Goal: Information Seeking & Learning: Learn about a topic

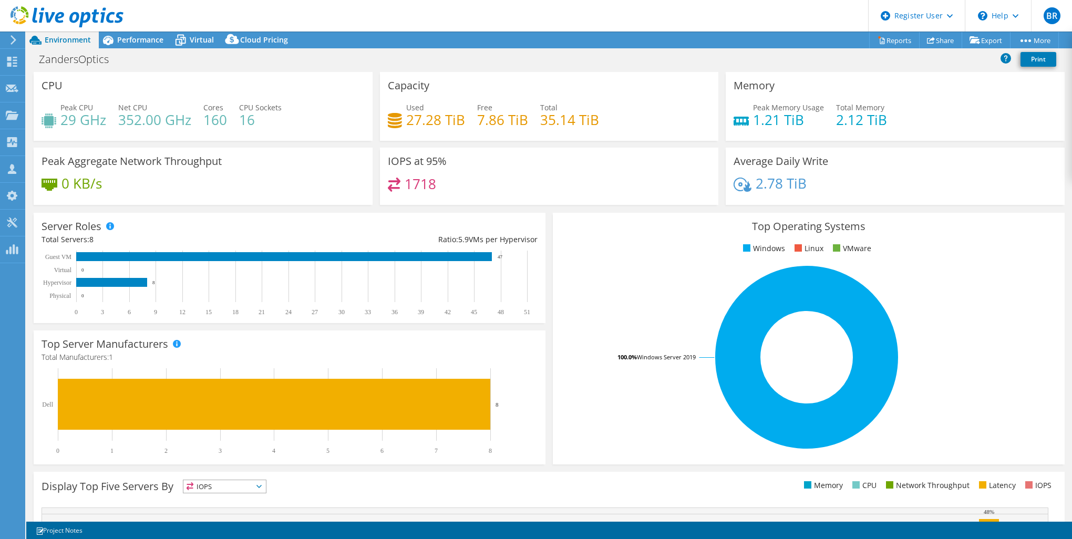
select select "USEast"
select select "USD"
drag, startPoint x: 113, startPoint y: 47, endPoint x: 275, endPoint y: 157, distance: 196.0
click at [113, 47] on icon at bounding box center [108, 40] width 18 height 18
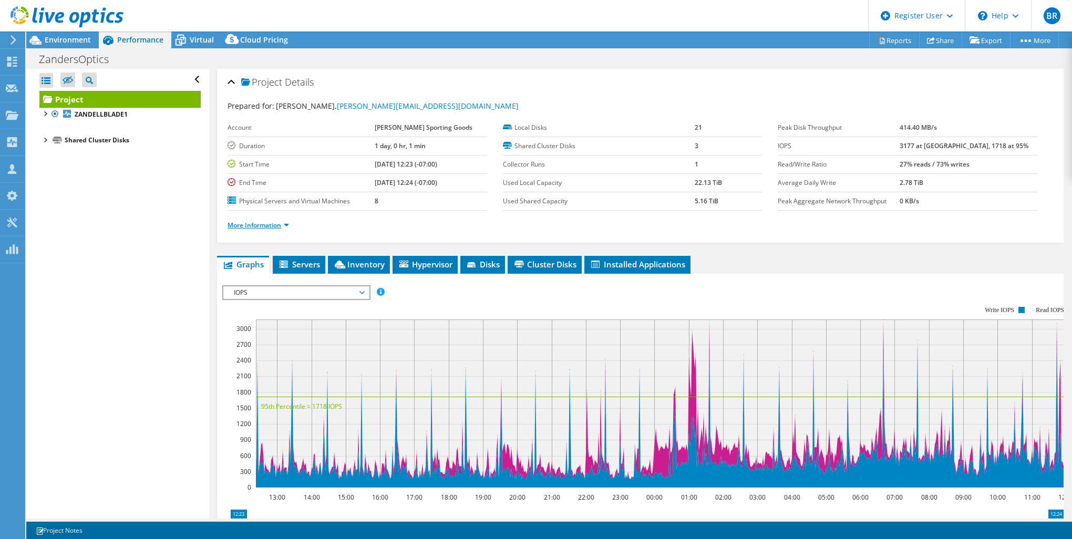
click at [268, 226] on link "More Information" at bounding box center [258, 225] width 61 height 9
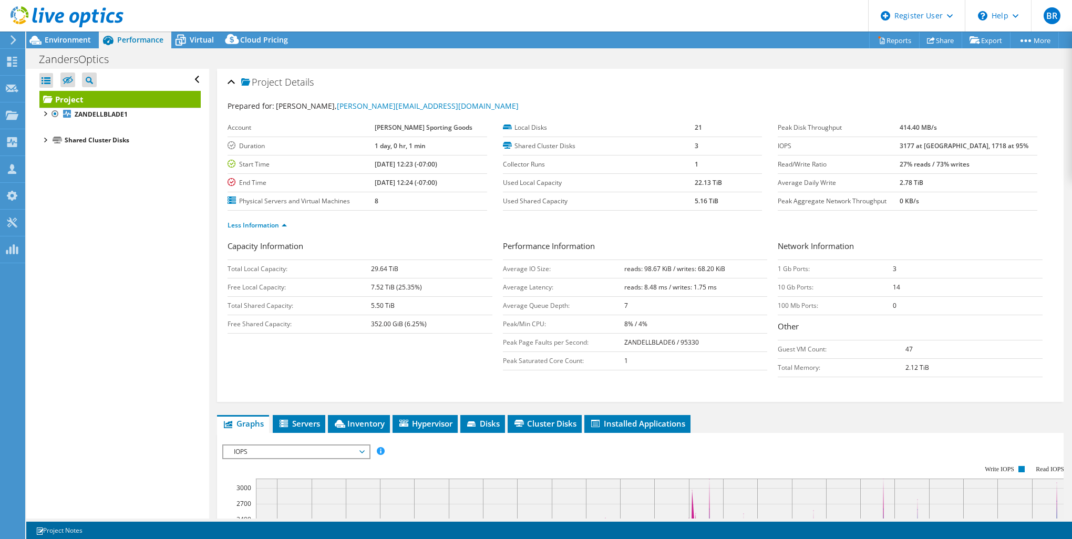
drag, startPoint x: 397, startPoint y: 304, endPoint x: 351, endPoint y: 304, distance: 46.2
click at [351, 304] on tr "Total Shared Capacity: 5.50 TiB" at bounding box center [360, 305] width 265 height 18
drag, startPoint x: 432, startPoint y: 271, endPoint x: 438, endPoint y: 271, distance: 6.3
click at [432, 271] on td "29.64 TiB" at bounding box center [431, 269] width 121 height 18
click at [190, 39] on span "Virtual" at bounding box center [202, 40] width 24 height 10
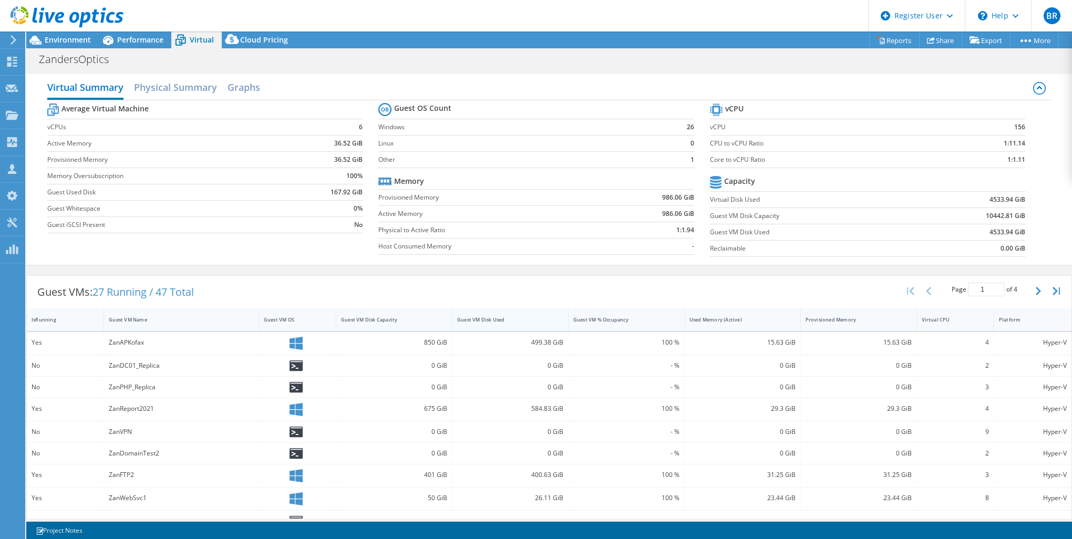
click at [525, 323] on div "Guest VM Disk Used" at bounding box center [503, 320] width 103 height 16
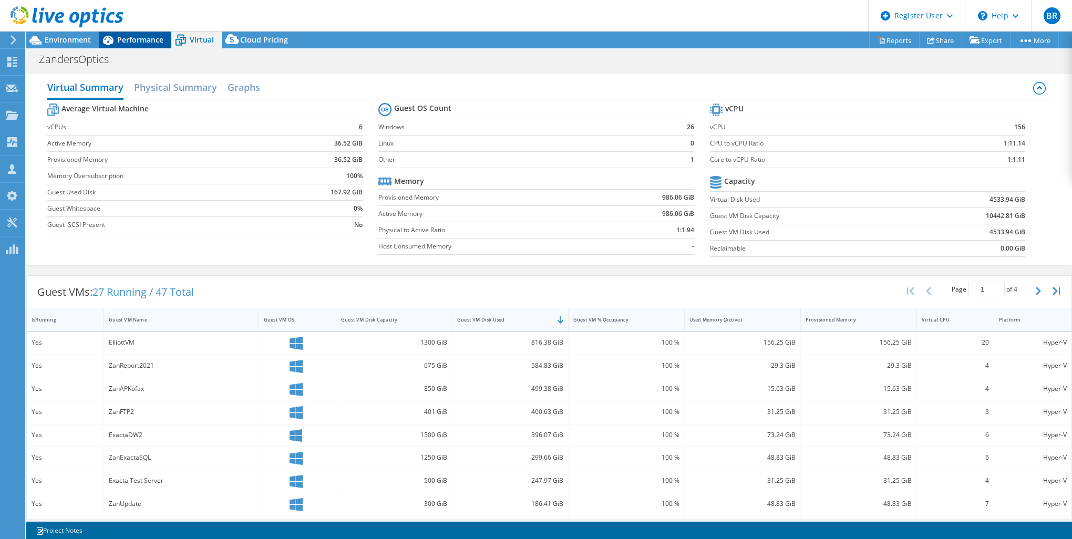
click at [124, 36] on span "Performance" at bounding box center [140, 40] width 46 height 10
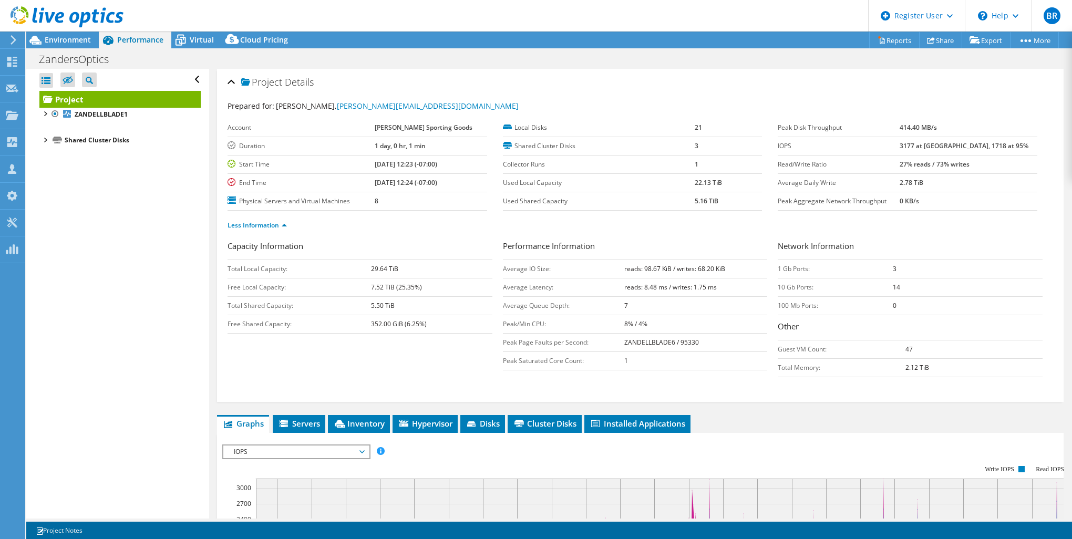
scroll to position [210, 0]
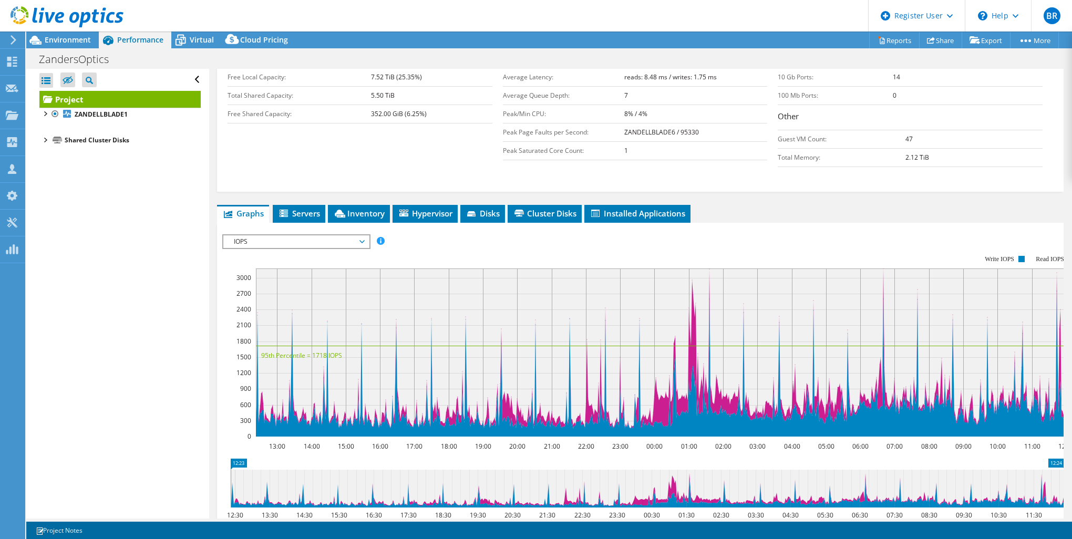
click at [263, 244] on span "IOPS" at bounding box center [296, 241] width 135 height 13
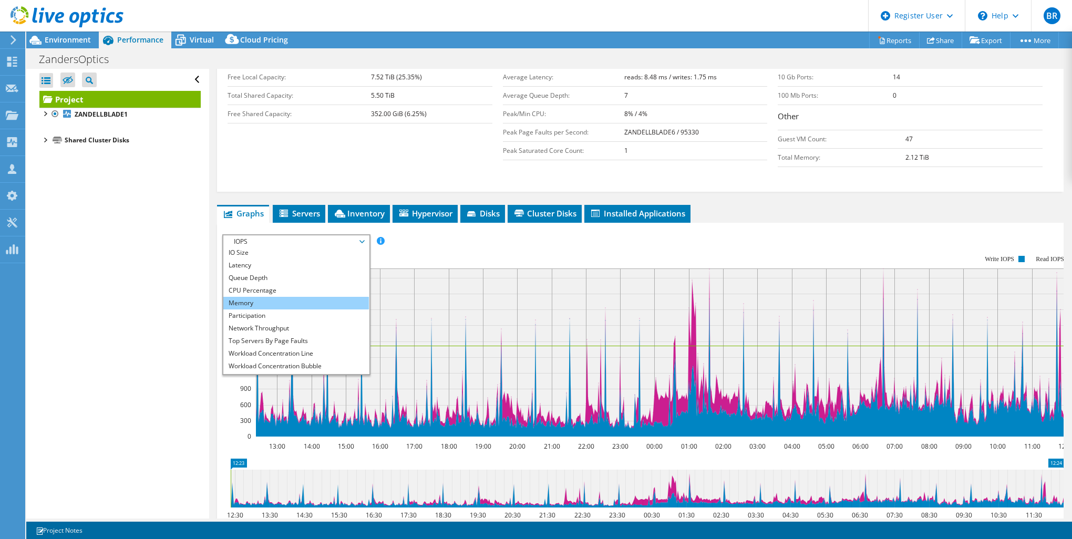
scroll to position [38, 0]
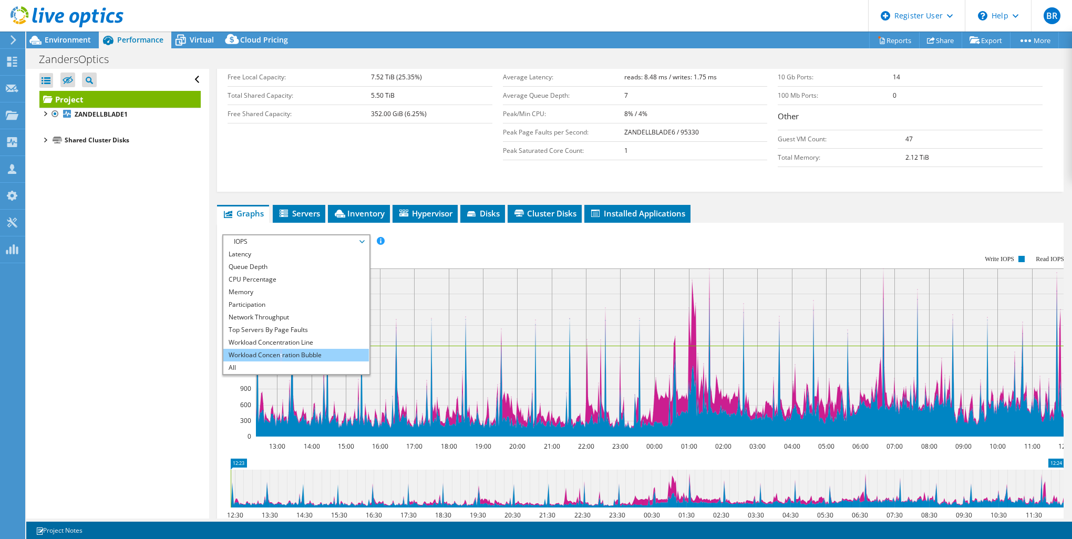
click at [282, 353] on li "Workload Concentration Bubble" at bounding box center [296, 355] width 146 height 13
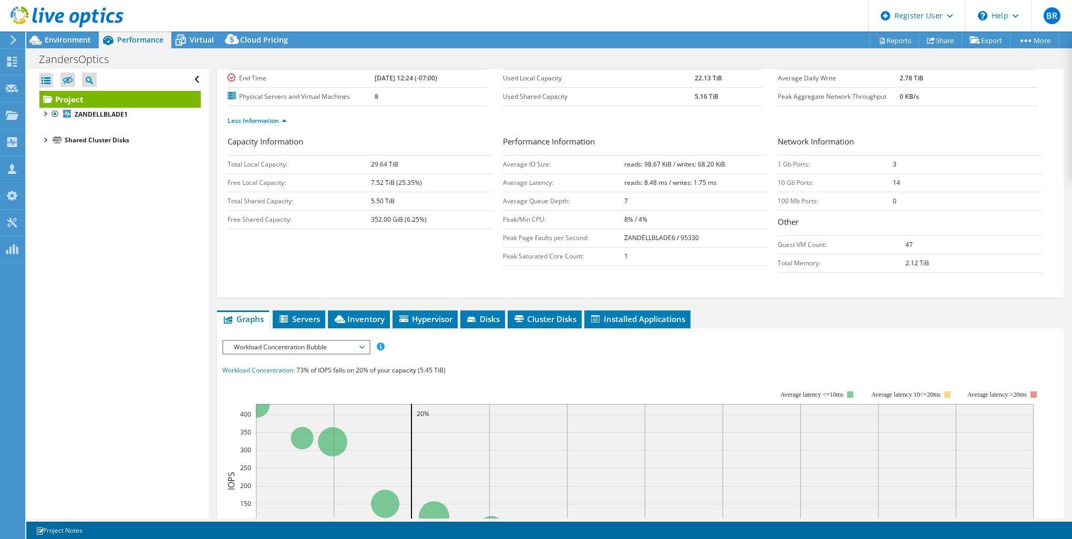
scroll to position [105, 0]
click at [337, 340] on span "Workload Concentration Bubble" at bounding box center [296, 346] width 135 height 13
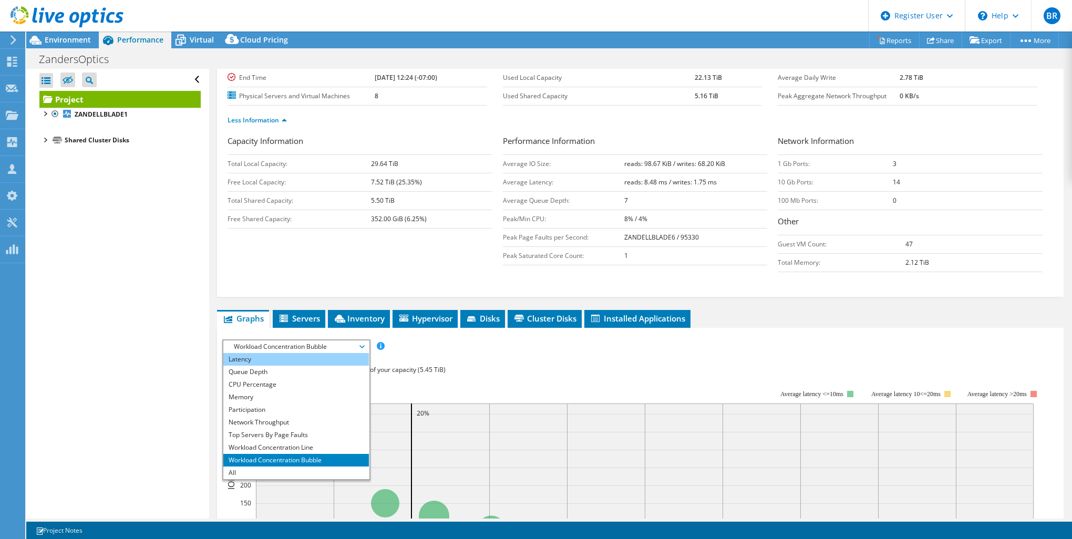
click at [316, 356] on li "Latency" at bounding box center [296, 359] width 146 height 13
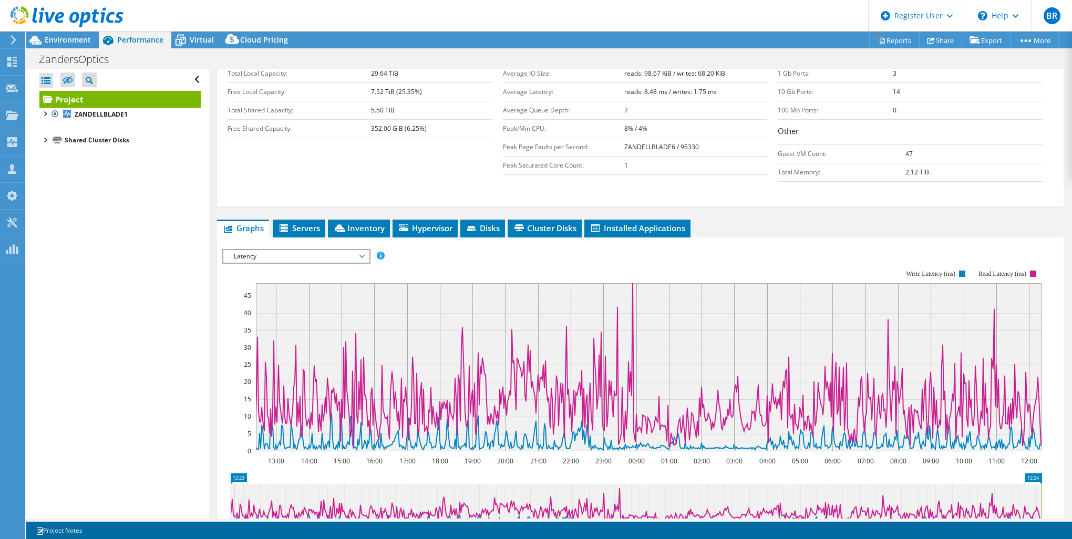
scroll to position [91, 0]
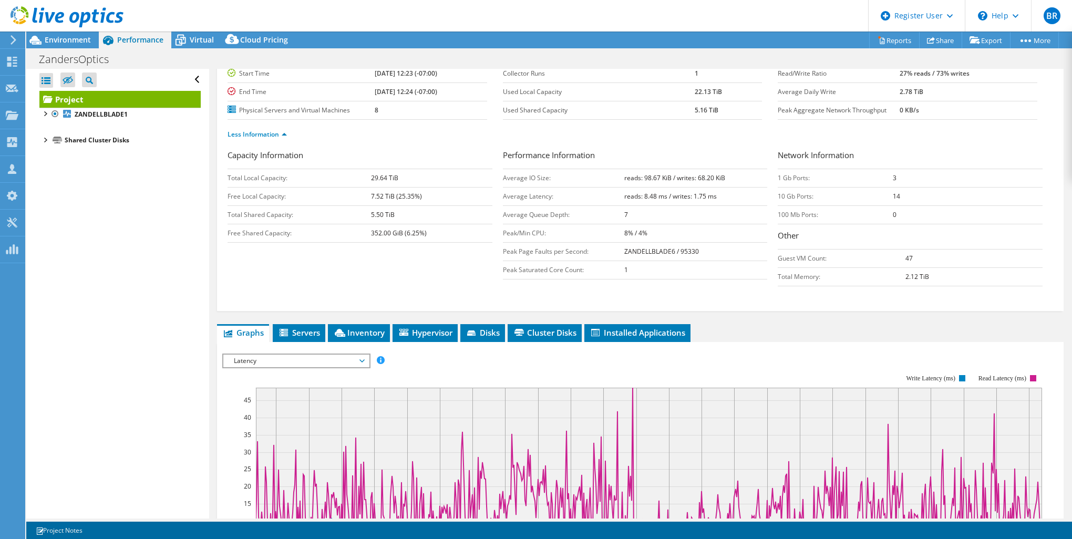
drag, startPoint x: 297, startPoint y: 325, endPoint x: 318, endPoint y: 317, distance: 22.3
click at [297, 327] on span "Servers" at bounding box center [299, 332] width 42 height 11
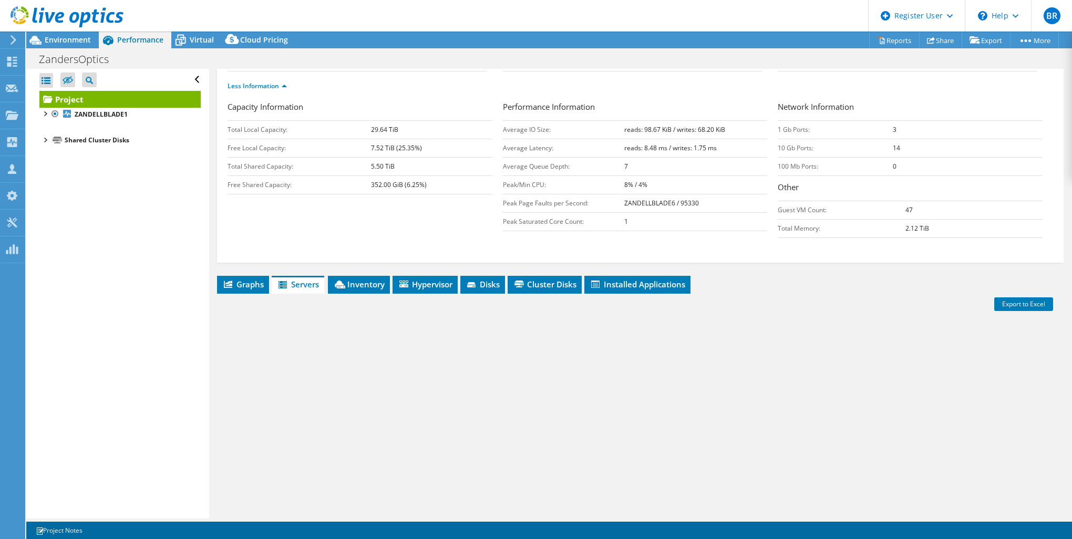
scroll to position [174, 0]
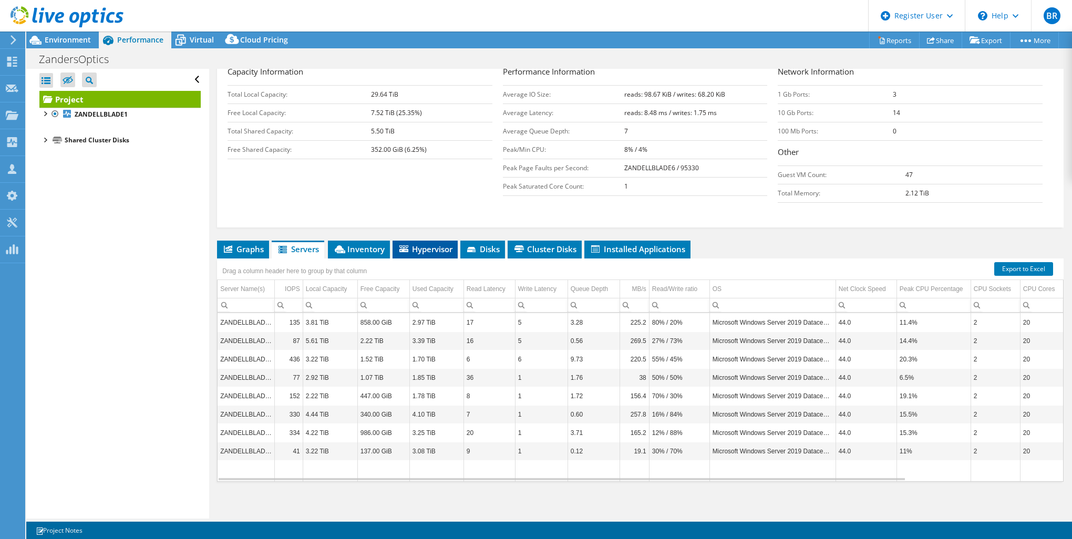
click at [433, 251] on span "Hypervisor" at bounding box center [425, 249] width 55 height 11
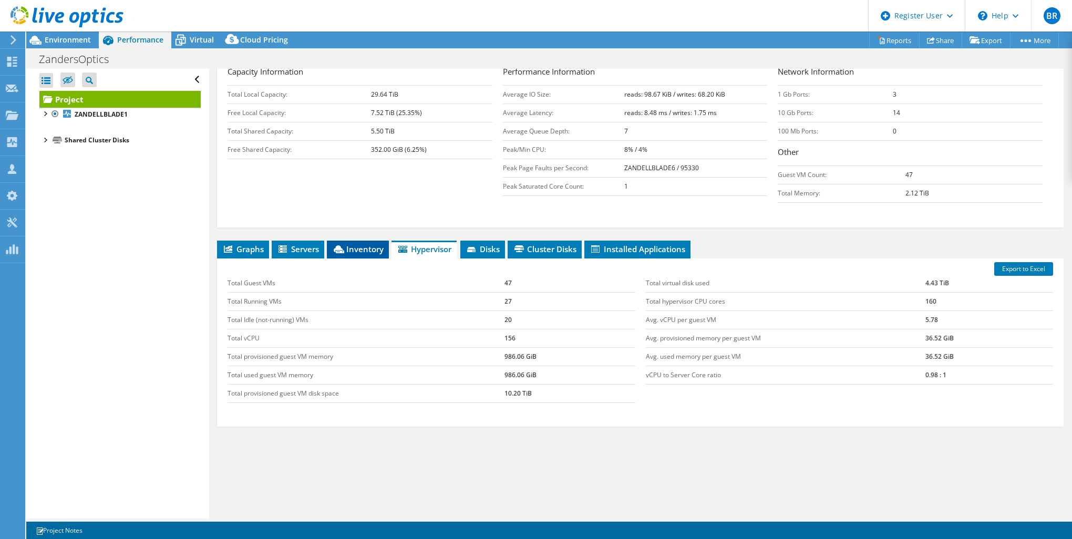
click at [353, 244] on span "Inventory" at bounding box center [357, 249] width 51 height 11
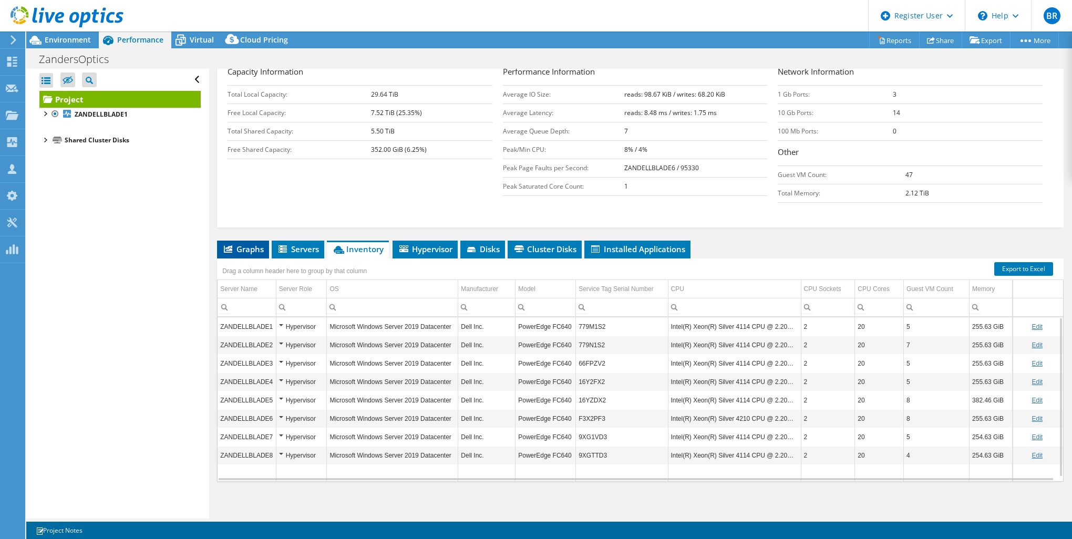
scroll to position [0, 0]
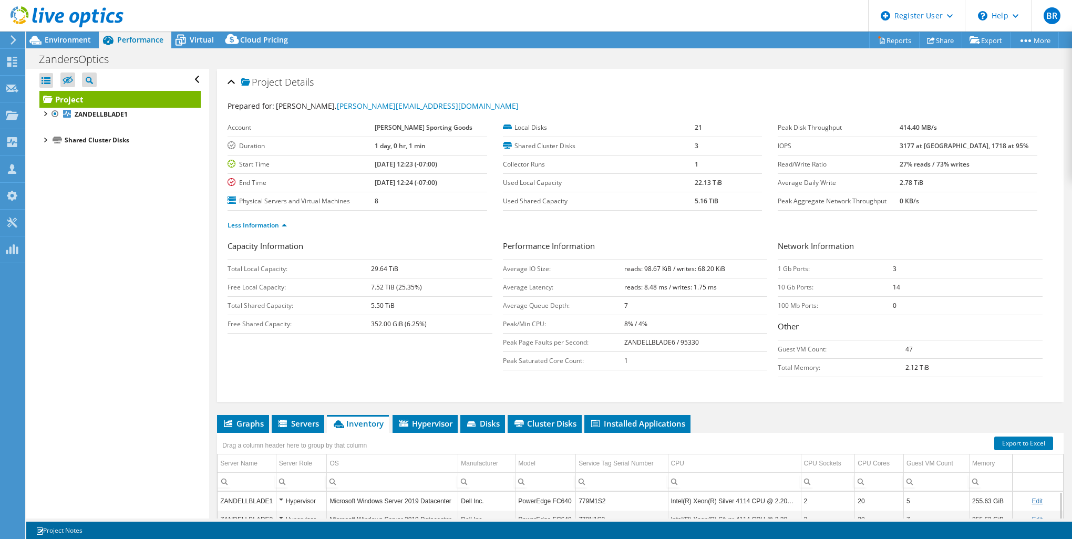
click at [66, 33] on div at bounding box center [61, 17] width 123 height 35
click at [71, 36] on span "Environment" at bounding box center [68, 40] width 46 height 10
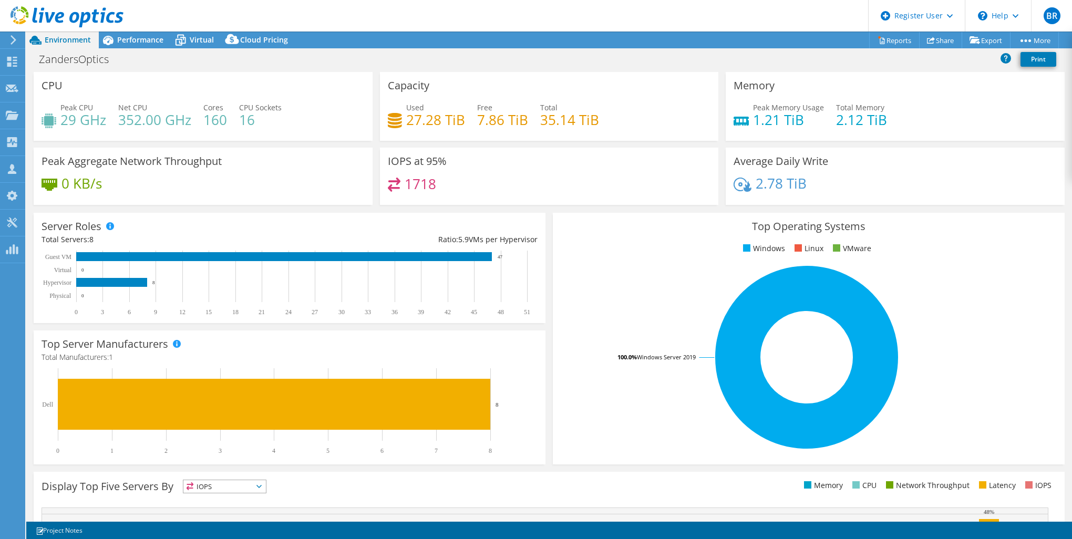
click at [638, 393] on rect at bounding box center [807, 357] width 492 height 184
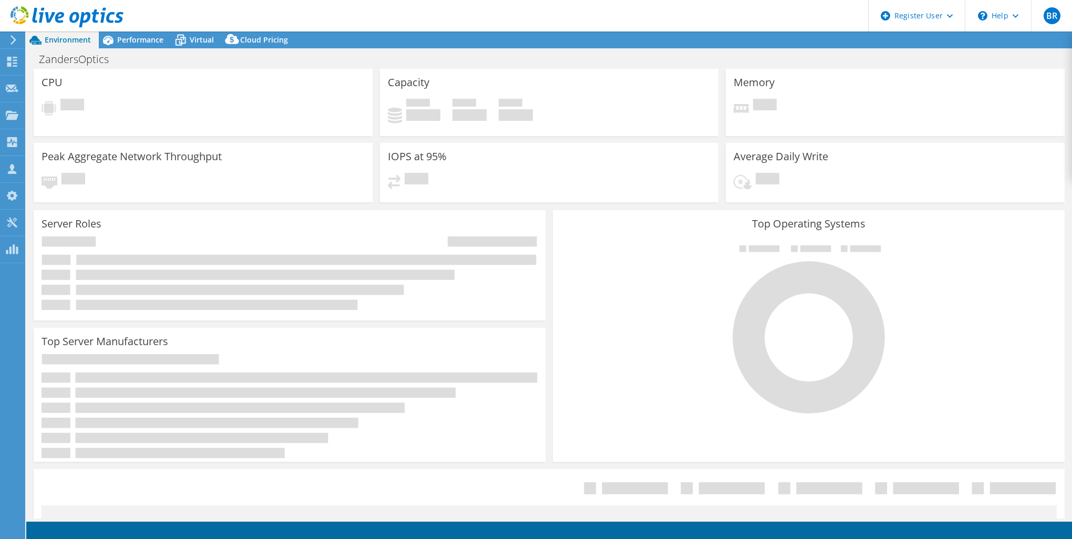
select select "USEast"
select select "USD"
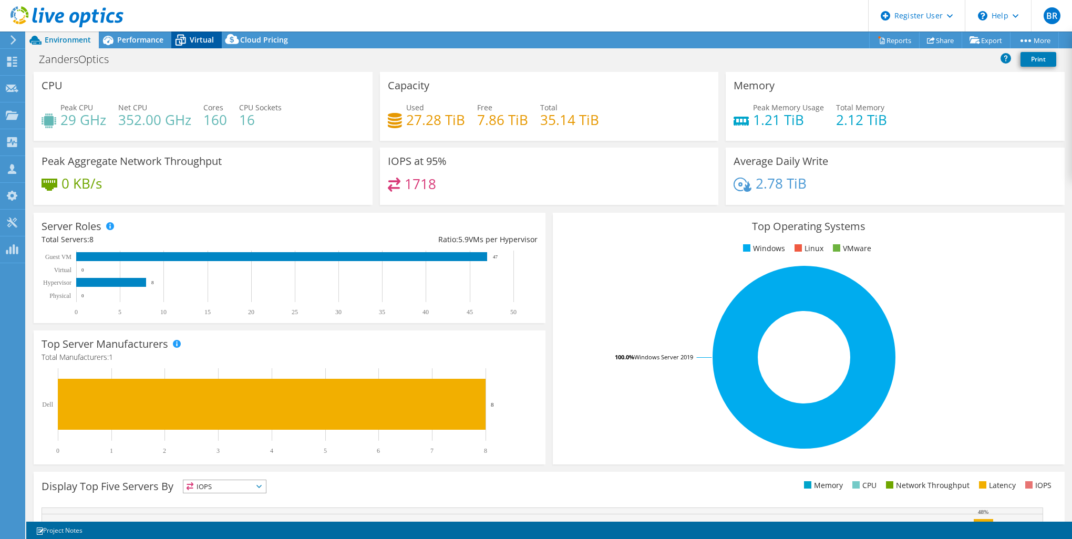
drag, startPoint x: 121, startPoint y: 41, endPoint x: 200, endPoint y: 40, distance: 78.8
click at [121, 41] on span "Performance" at bounding box center [140, 40] width 46 height 10
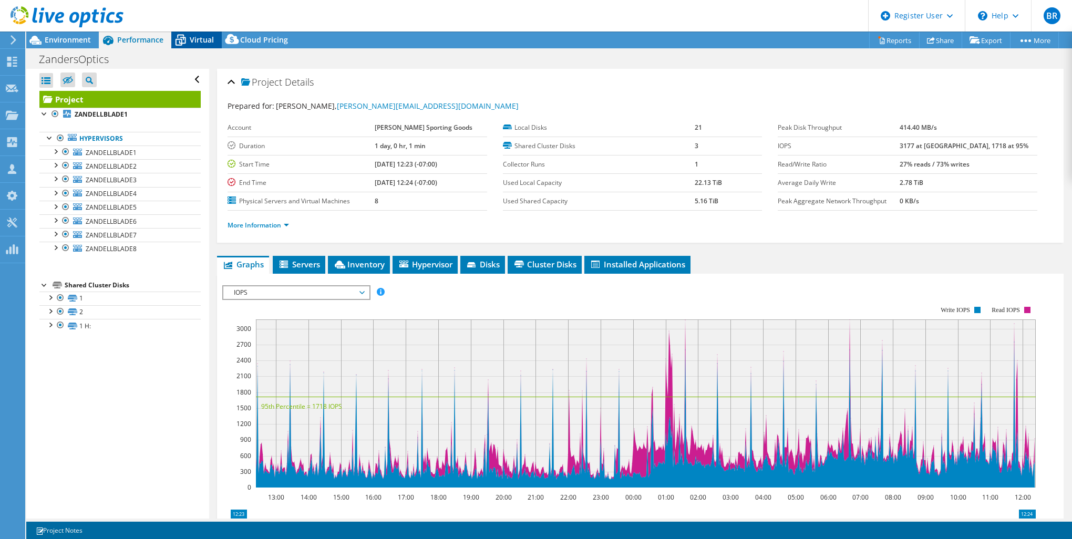
click at [201, 40] on span "Virtual" at bounding box center [202, 40] width 24 height 10
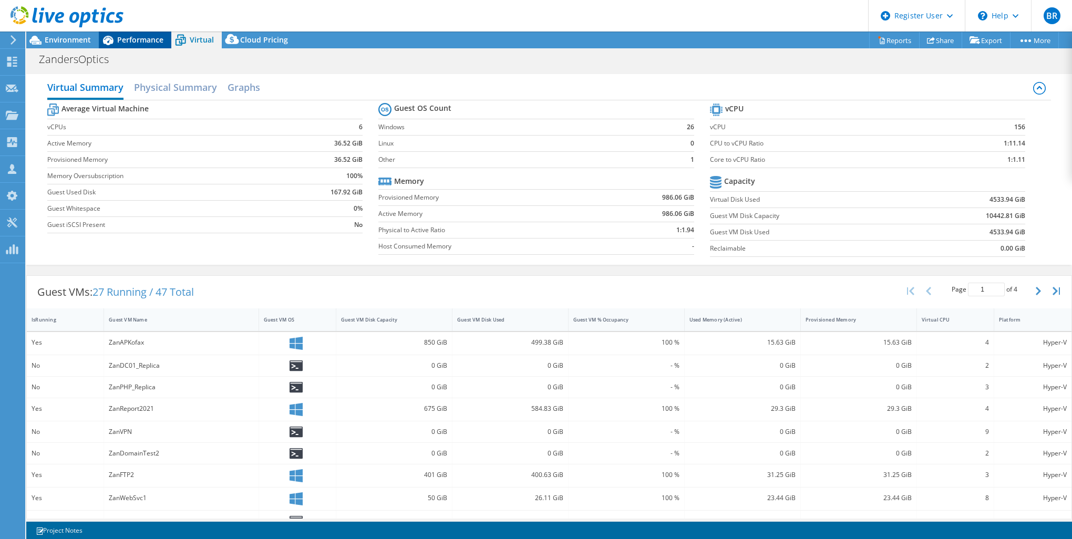
click at [116, 38] on icon at bounding box center [108, 40] width 18 height 18
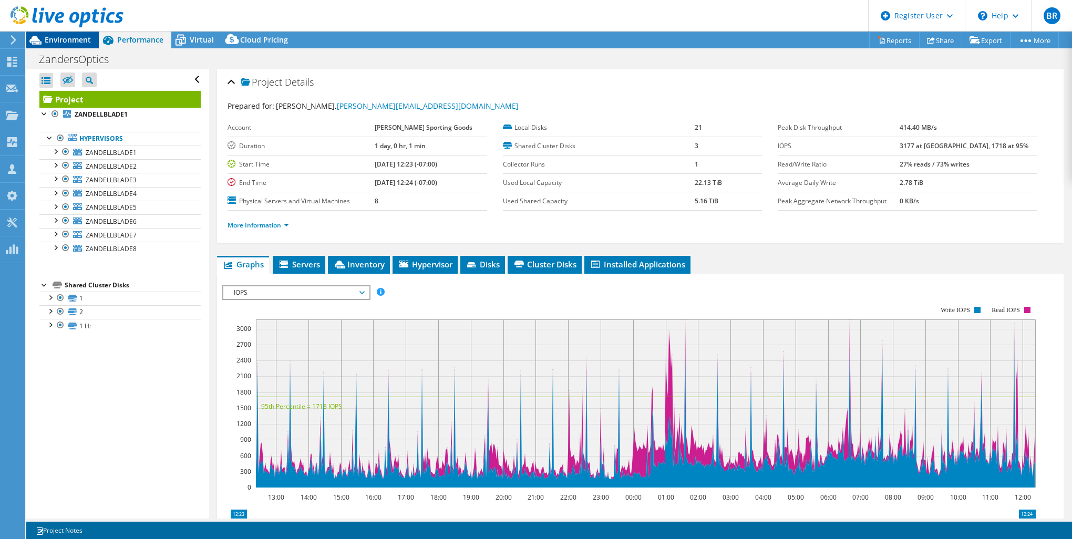
click at [71, 44] on span "Environment" at bounding box center [68, 40] width 46 height 10
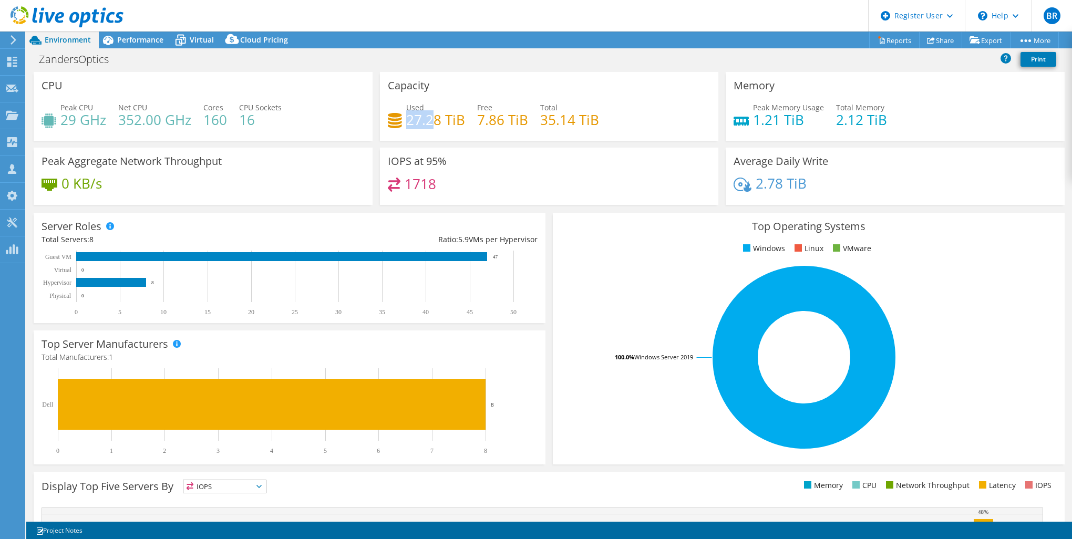
drag, startPoint x: 407, startPoint y: 119, endPoint x: 427, endPoint y: 119, distance: 20.5
click at [427, 119] on h4 "27.28 TiB" at bounding box center [435, 120] width 59 height 12
drag, startPoint x: 542, startPoint y: 124, endPoint x: 565, endPoint y: 126, distance: 23.2
click at [565, 126] on h4 "35.14 TiB" at bounding box center [569, 120] width 59 height 12
drag, startPoint x: 565, startPoint y: 126, endPoint x: 543, endPoint y: 142, distance: 27.4
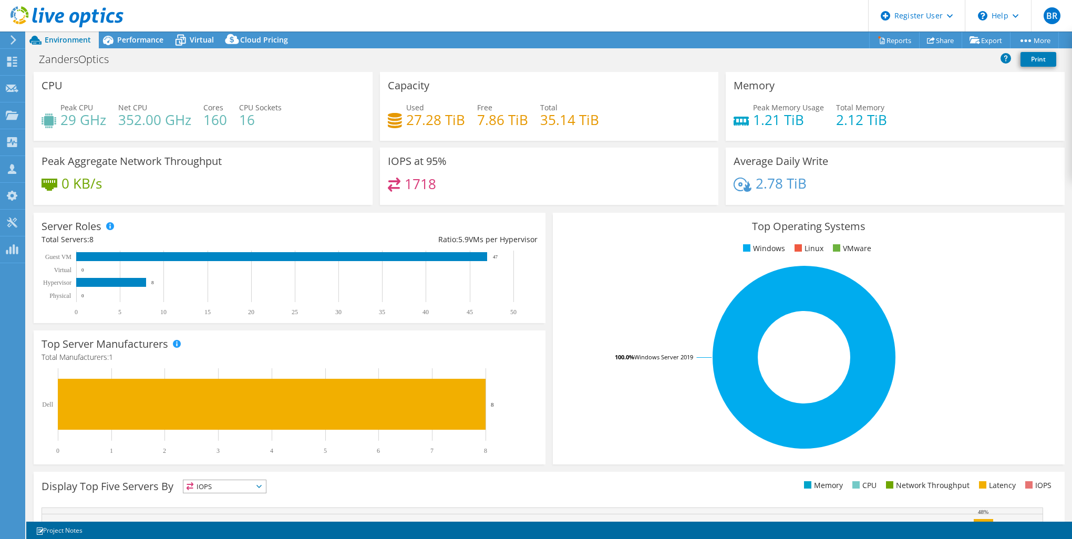
click at [572, 142] on div "Capacity Used 27.28 TiB Free 7.86 TiB Total 35.14 TiB" at bounding box center [549, 110] width 346 height 76
click at [116, 33] on div at bounding box center [61, 17] width 123 height 35
click at [118, 38] on span "Performance" at bounding box center [140, 40] width 46 height 10
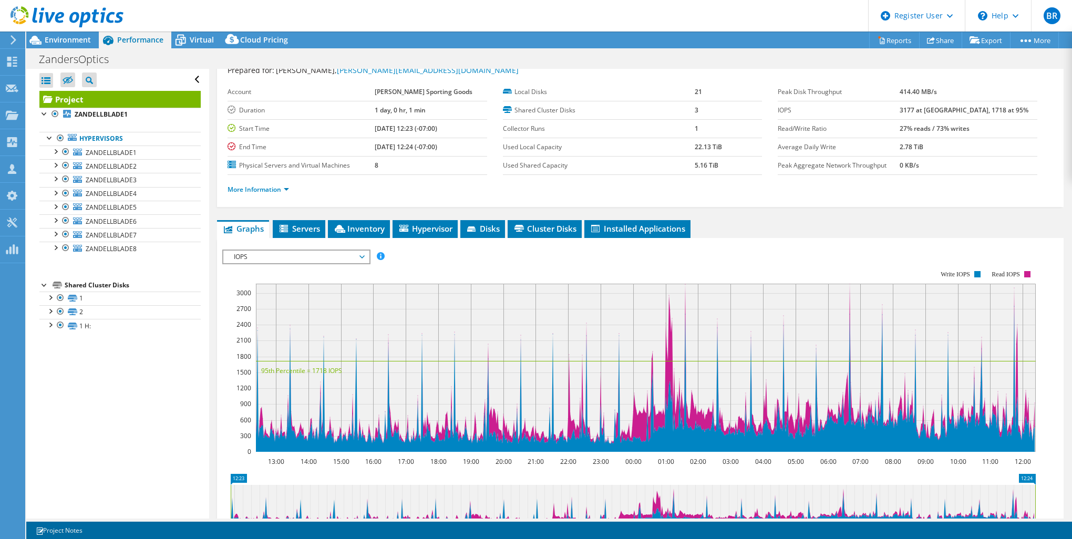
scroll to position [53, 0]
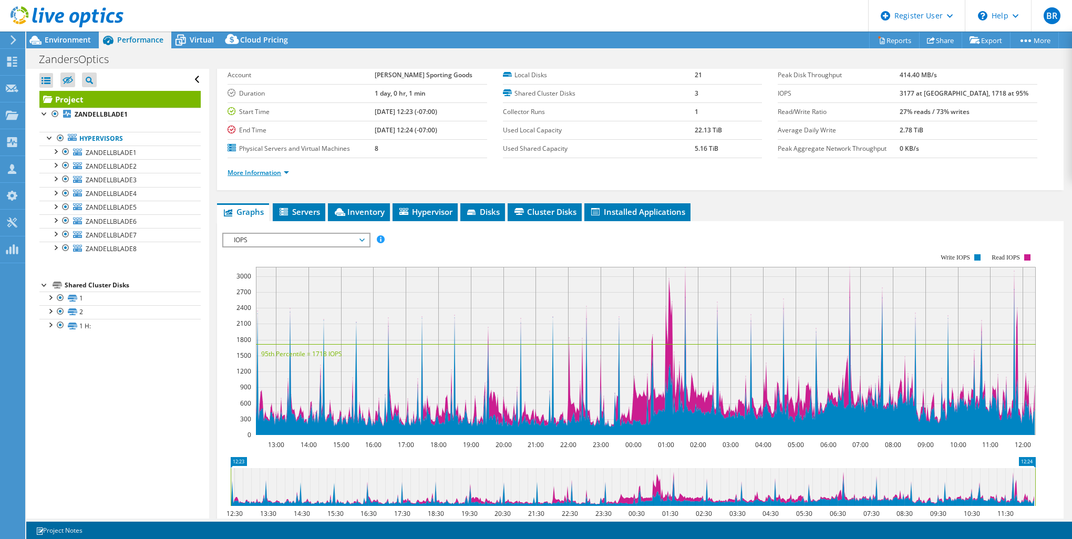
click at [248, 169] on link "More Information" at bounding box center [258, 172] width 61 height 9
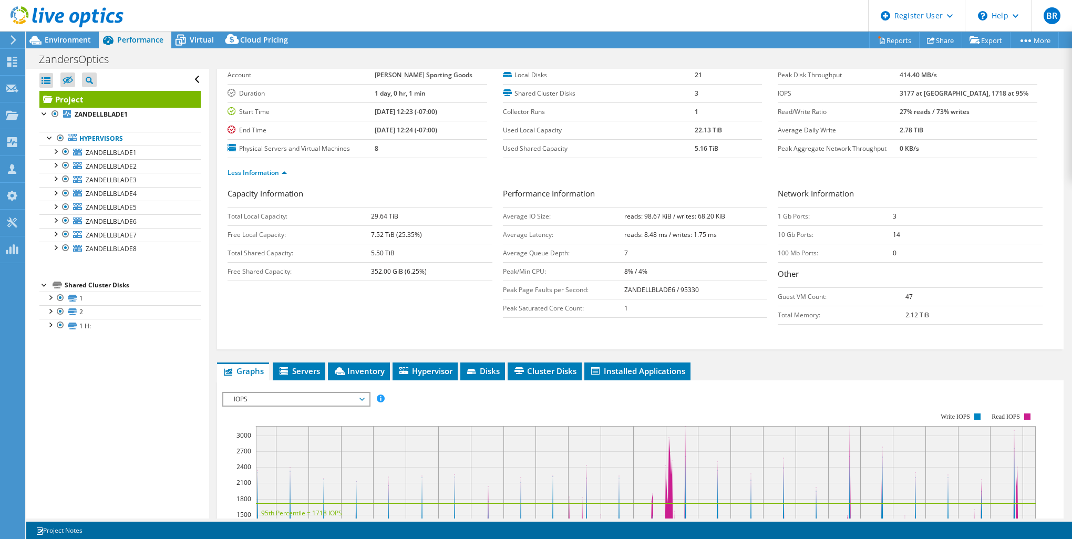
drag, startPoint x: 368, startPoint y: 215, endPoint x: 399, endPoint y: 213, distance: 31.1
click at [399, 213] on tr "Total Local Capacity: 29.64 TiB" at bounding box center [360, 216] width 265 height 18
drag, startPoint x: 399, startPoint y: 213, endPoint x: 407, endPoint y: 216, distance: 8.5
click at [407, 216] on td "29.64 TiB" at bounding box center [431, 216] width 121 height 18
drag, startPoint x: 369, startPoint y: 254, endPoint x: 396, endPoint y: 256, distance: 27.4
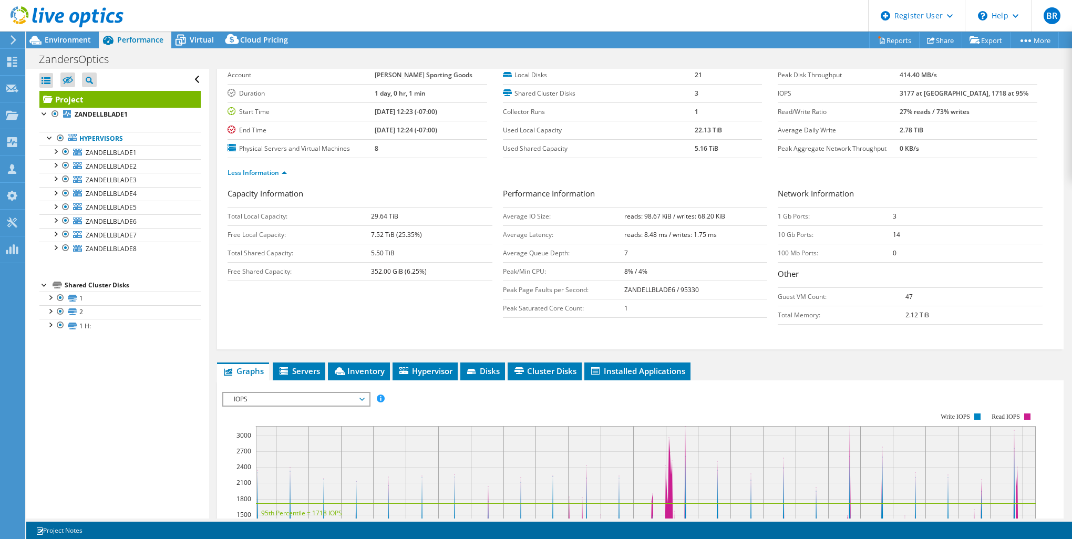
click at [396, 256] on tr "Total Shared Capacity: 5.50 TiB" at bounding box center [360, 253] width 265 height 18
click at [396, 256] on td "5.50 TiB" at bounding box center [431, 253] width 121 height 18
click at [402, 262] on td "352.00 GiB (6.25%)" at bounding box center [431, 271] width 121 height 18
drag, startPoint x: 369, startPoint y: 255, endPoint x: 397, endPoint y: 255, distance: 27.3
click at [397, 255] on tr "Total Shared Capacity: 5.50 TiB" at bounding box center [360, 253] width 265 height 18
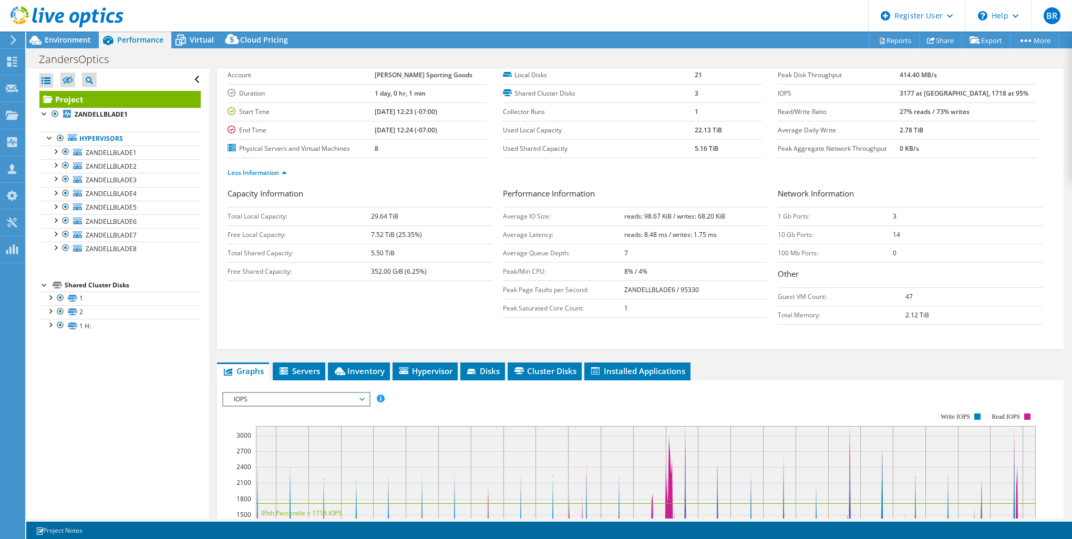
click at [400, 255] on td "5.50 TiB" at bounding box center [431, 253] width 121 height 18
click at [369, 220] on td "Total Local Capacity:" at bounding box center [299, 216] width 143 height 18
click at [74, 39] on span "Environment" at bounding box center [68, 40] width 46 height 10
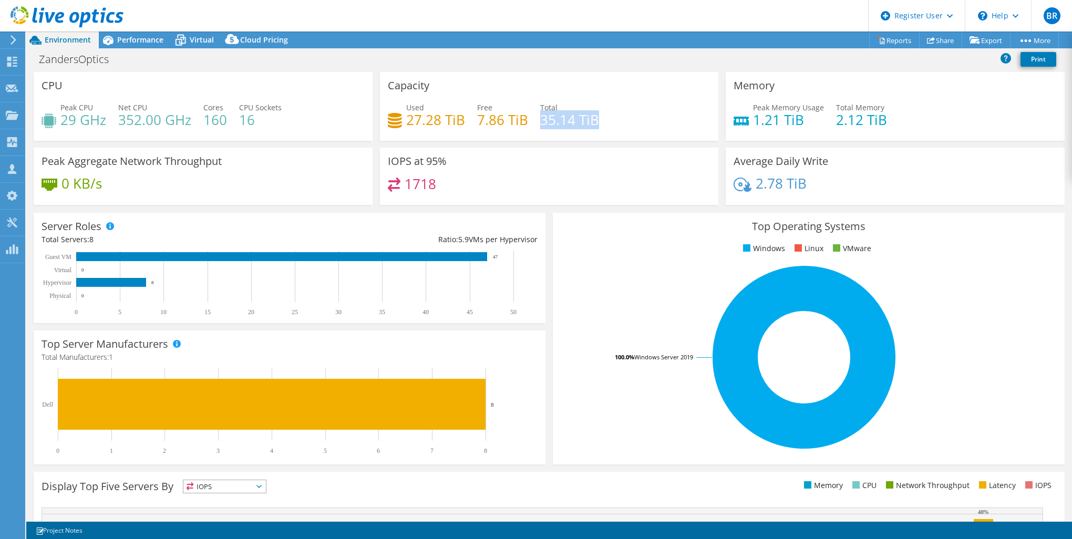
drag, startPoint x: 543, startPoint y: 123, endPoint x: 601, endPoint y: 123, distance: 58.3
click at [601, 123] on div "Used 27.28 TiB Free 7.86 TiB Total 35.14 TiB" at bounding box center [549, 119] width 323 height 34
drag, startPoint x: 601, startPoint y: 123, endPoint x: 558, endPoint y: 138, distance: 46.0
click at [607, 138] on div "Capacity Used 27.28 TiB Free 7.86 TiB Total 35.14 TiB" at bounding box center [549, 106] width 339 height 69
click at [139, 42] on span "Performance" at bounding box center [140, 40] width 46 height 10
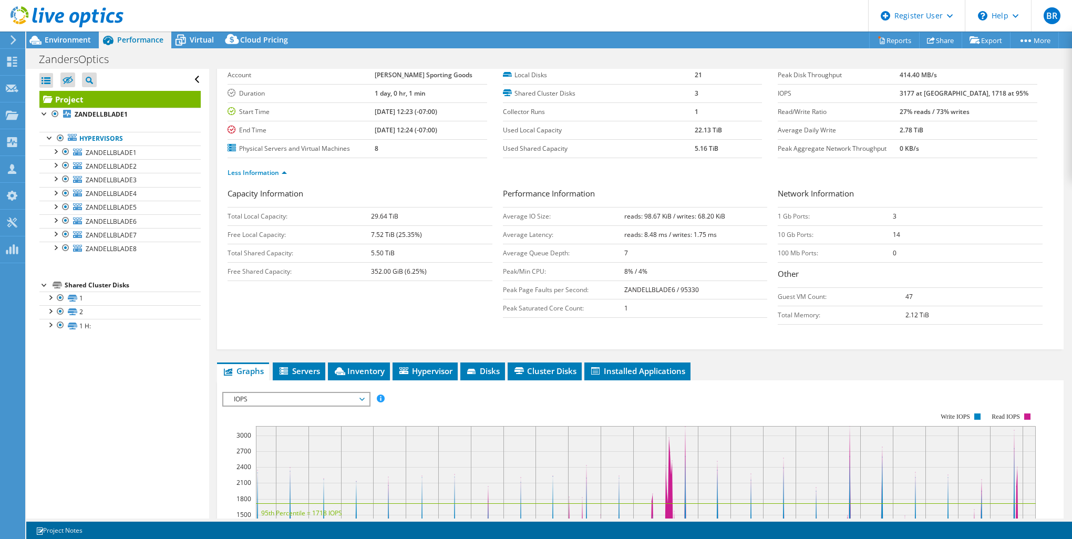
drag, startPoint x: 365, startPoint y: 215, endPoint x: 401, endPoint y: 218, distance: 36.8
click at [401, 218] on tr "Total Local Capacity: 29.64 TiB" at bounding box center [360, 216] width 265 height 18
click at [404, 220] on td "29.64 TiB" at bounding box center [431, 216] width 121 height 18
drag, startPoint x: 404, startPoint y: 220, endPoint x: 464, endPoint y: 247, distance: 66.3
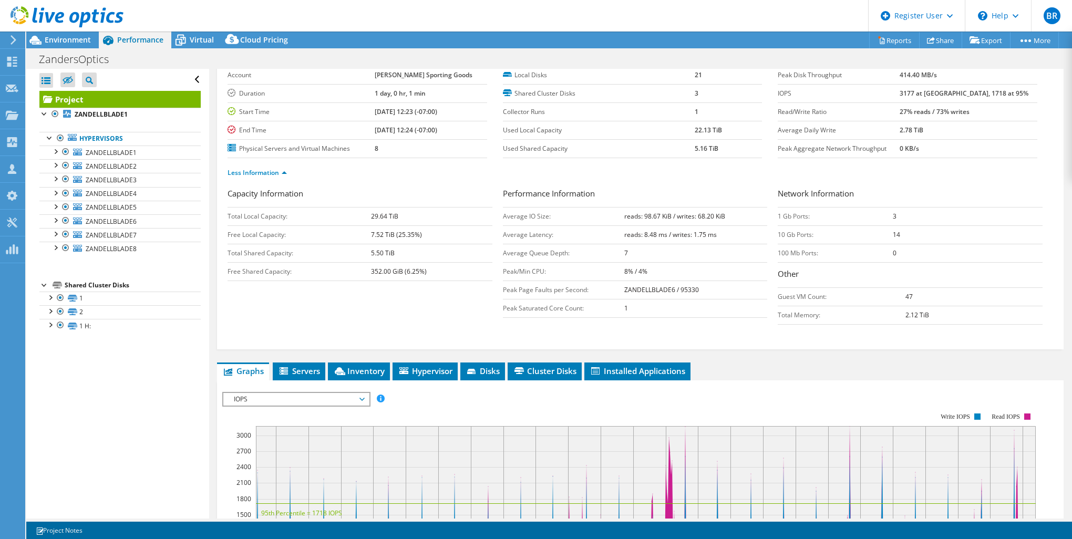
click at [464, 247] on td "5.50 TiB" at bounding box center [431, 253] width 121 height 18
click at [38, 42] on icon at bounding box center [35, 40] width 12 height 9
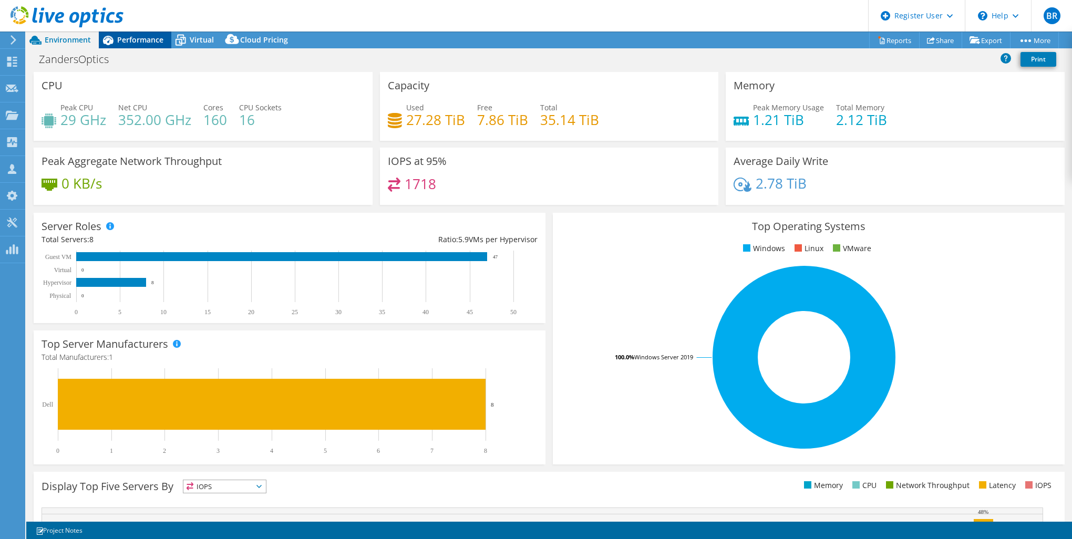
click at [142, 45] on div "Performance" at bounding box center [135, 40] width 73 height 17
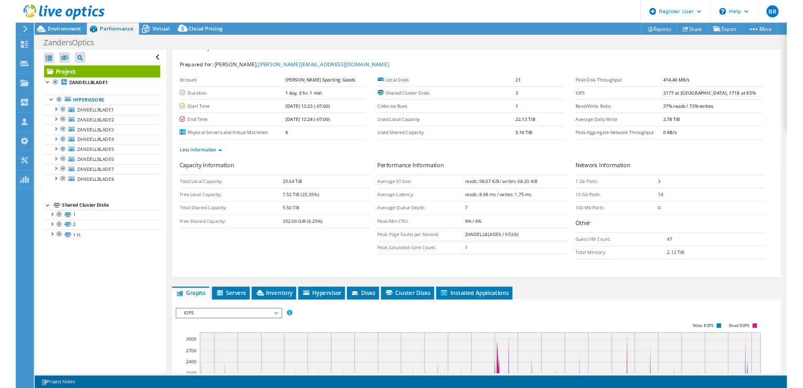
scroll to position [0, 0]
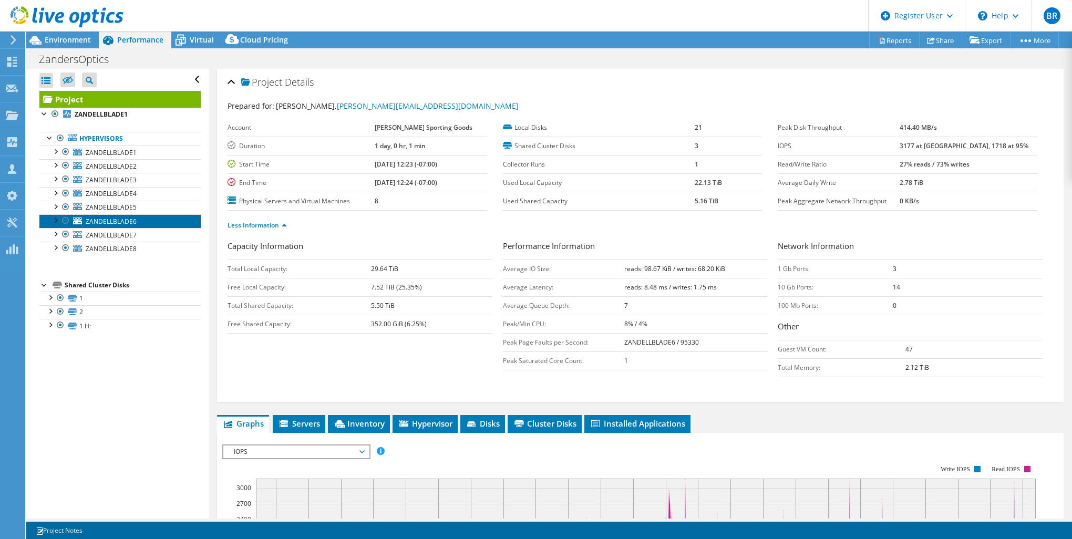
click at [128, 223] on span "ZANDELLBLADE6" at bounding box center [111, 221] width 51 height 9
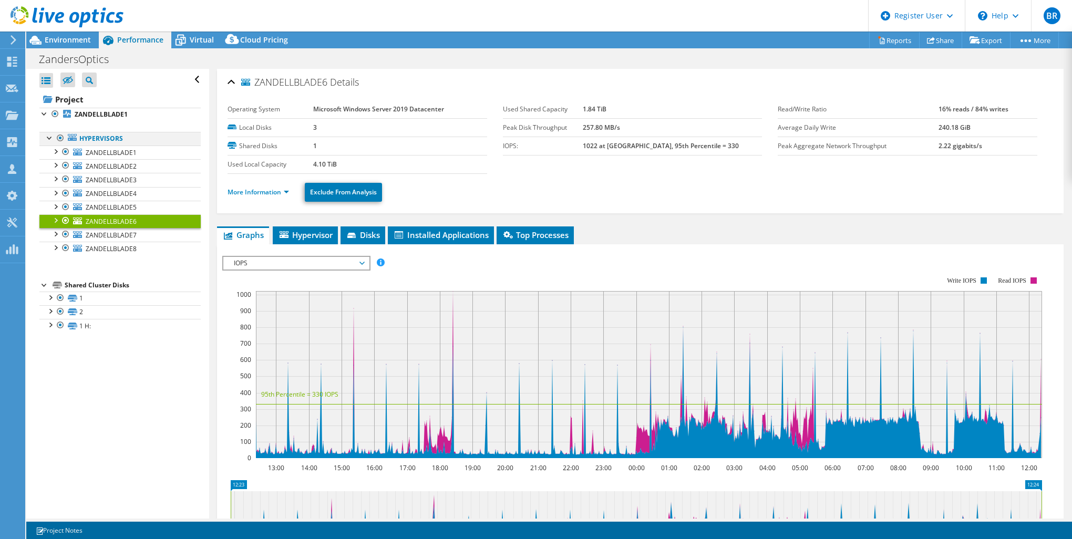
click at [61, 140] on div at bounding box center [60, 138] width 11 height 13
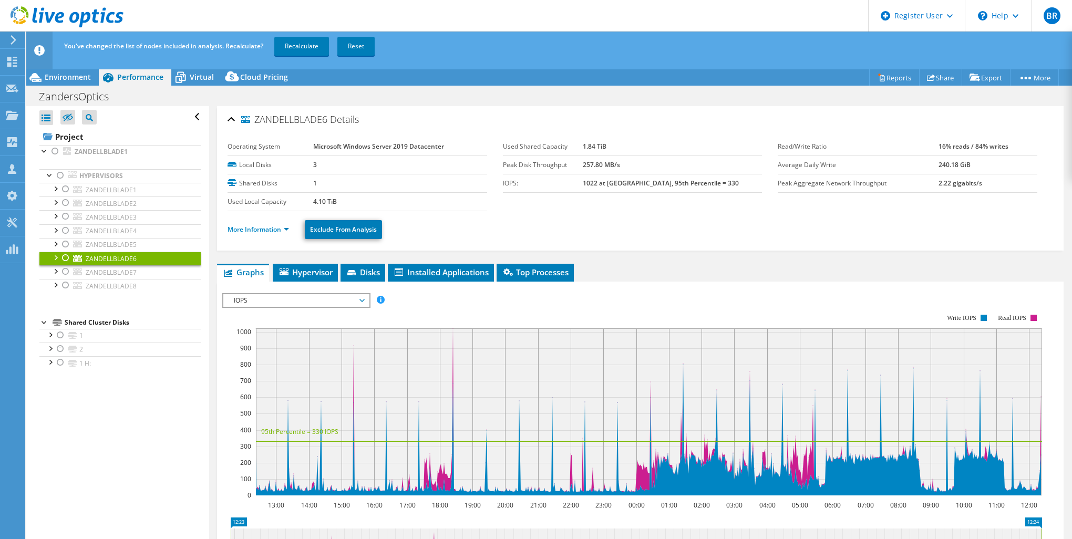
click at [65, 257] on div at bounding box center [65, 258] width 11 height 13
click at [271, 46] on div "You've changed the list of nodes included in analysis. Recalculate? Recalculate…" at bounding box center [568, 46] width 1014 height 29
click at [295, 53] on link "Recalculate" at bounding box center [301, 46] width 55 height 19
click at [66, 81] on span "Environment" at bounding box center [68, 77] width 46 height 10
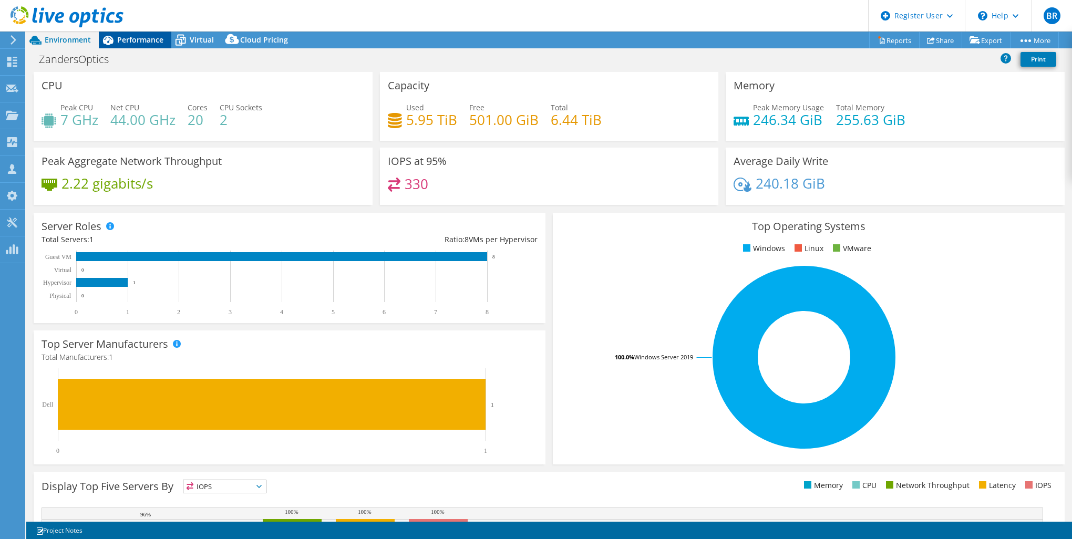
click at [132, 40] on span "Performance" at bounding box center [140, 40] width 46 height 10
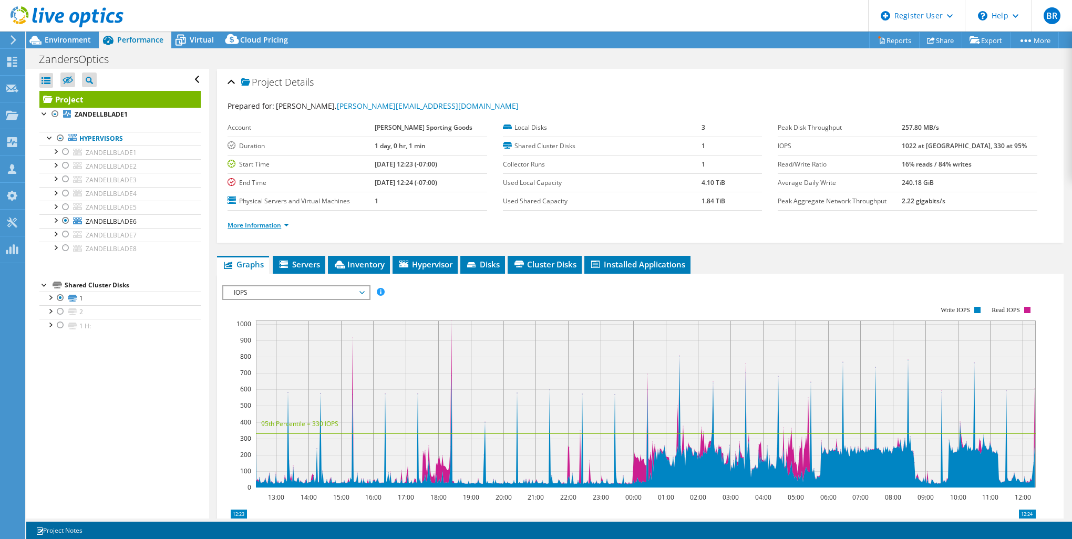
click at [257, 224] on link "More Information" at bounding box center [258, 225] width 61 height 9
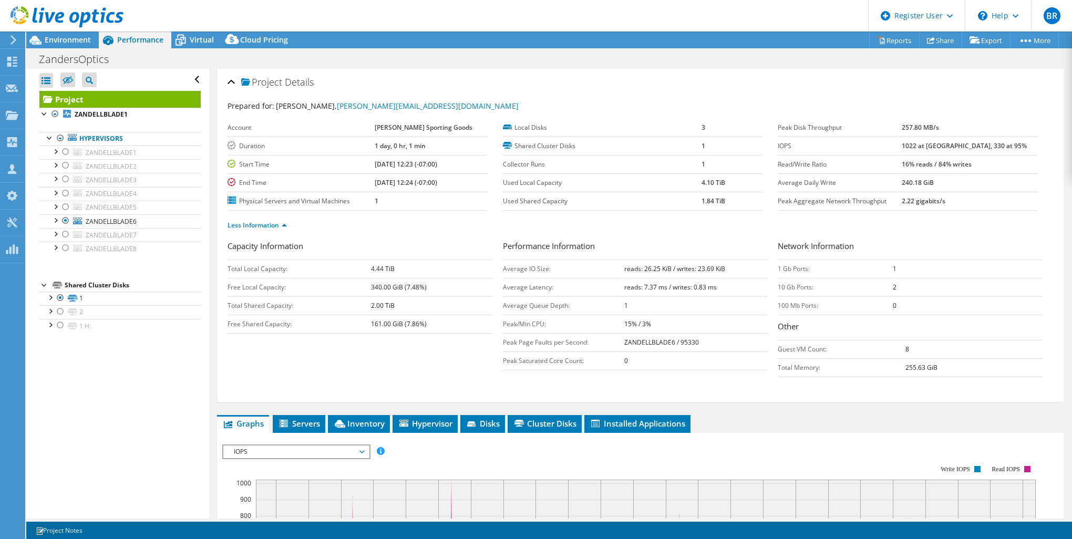
drag, startPoint x: 364, startPoint y: 270, endPoint x: 395, endPoint y: 274, distance: 30.8
click at [395, 274] on tr "Total Local Capacity: 4.44 TiB" at bounding box center [360, 269] width 265 height 18
drag, startPoint x: 395, startPoint y: 274, endPoint x: 442, endPoint y: 349, distance: 89.1
click at [442, 349] on div "Capacity Information Total Local Capacity: 4.44 TiB Free Local Capacity: 340.00…" at bounding box center [640, 311] width 825 height 142
drag, startPoint x: 389, startPoint y: 308, endPoint x: 405, endPoint y: 308, distance: 15.2
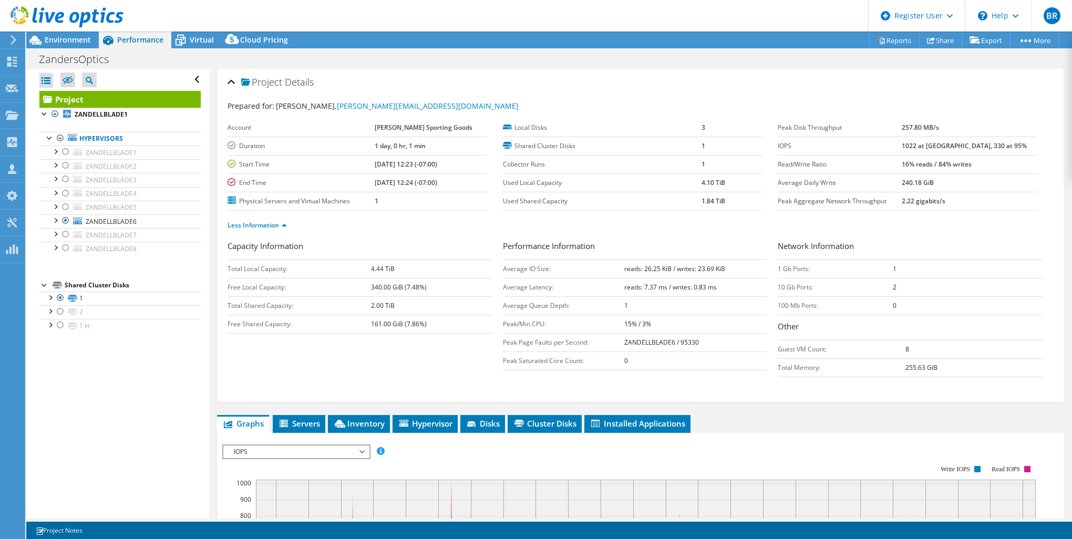
click at [405, 308] on tr "Total Shared Capacity: 2.00 TiB" at bounding box center [360, 305] width 265 height 18
click at [405, 308] on td "2.00 TiB" at bounding box center [431, 305] width 121 height 18
click at [59, 137] on div at bounding box center [60, 138] width 11 height 13
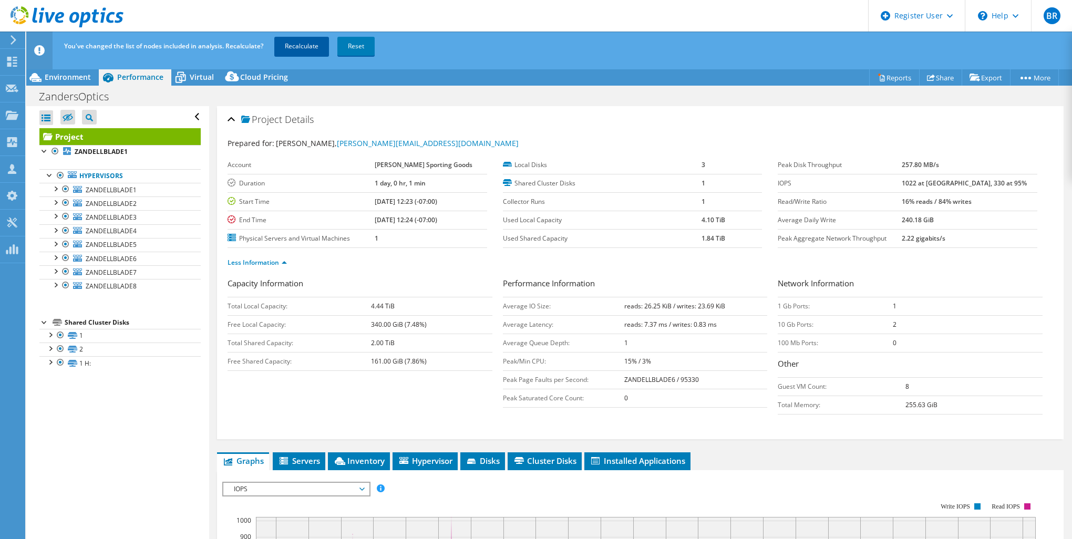
click at [303, 45] on link "Recalculate" at bounding box center [301, 46] width 55 height 19
click at [65, 74] on span "Environment" at bounding box center [68, 77] width 46 height 10
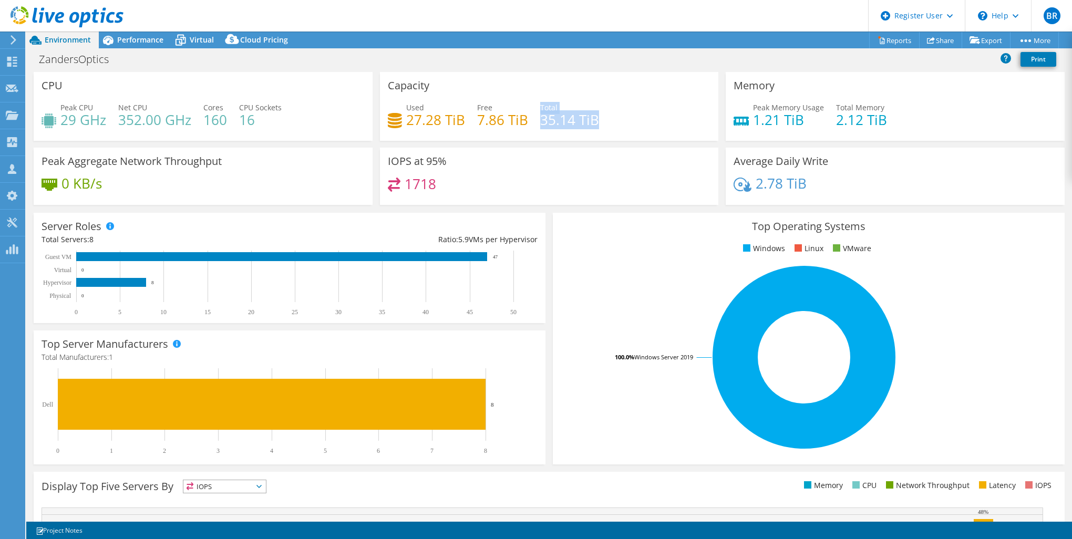
drag, startPoint x: 535, startPoint y: 121, endPoint x: 597, endPoint y: 121, distance: 62.0
click at [597, 121] on div "Used 27.28 TiB Free 7.86 TiB Total 35.14 TiB" at bounding box center [549, 119] width 323 height 34
drag, startPoint x: 597, startPoint y: 121, endPoint x: 604, endPoint y: 125, distance: 8.0
click at [604, 125] on div "Used 27.28 TiB Free 7.86 TiB Total 35.14 TiB" at bounding box center [549, 119] width 323 height 34
drag, startPoint x: 748, startPoint y: 120, endPoint x: 883, endPoint y: 118, distance: 134.5
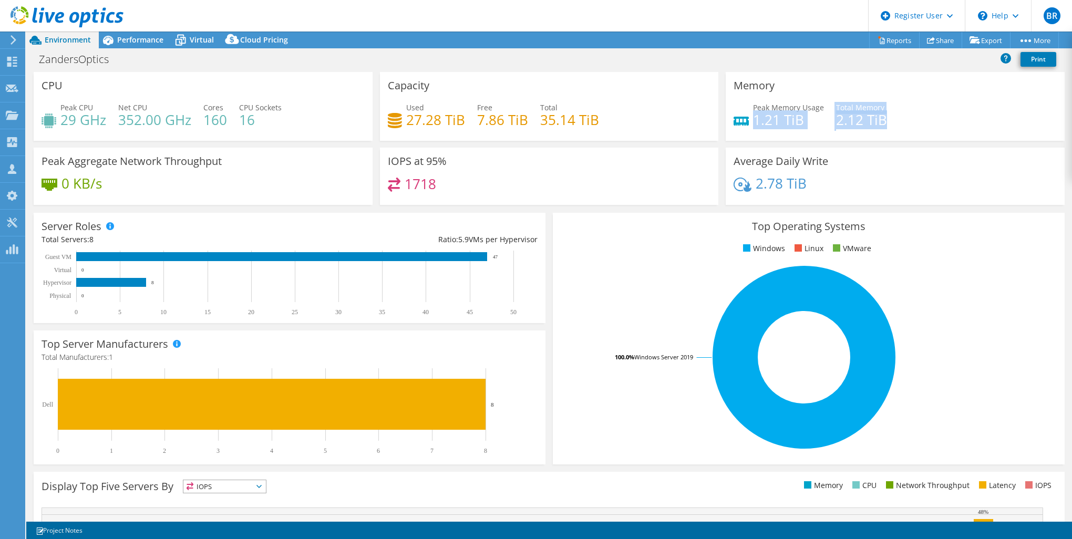
click at [883, 118] on div "Peak Memory Usage 1.21 TiB Total Memory 2.12 TiB" at bounding box center [895, 119] width 323 height 34
drag, startPoint x: 883, startPoint y: 118, endPoint x: 905, endPoint y: 122, distance: 22.4
click at [905, 122] on div "Peak Memory Usage 1.21 TiB Total Memory 2.12 TiB" at bounding box center [895, 119] width 323 height 34
